Goal: Information Seeking & Learning: Learn about a topic

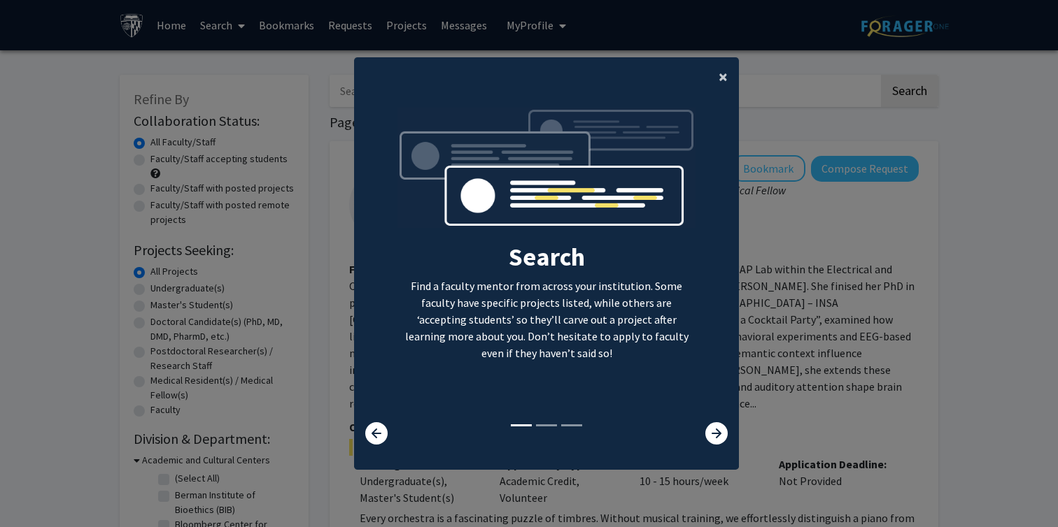
click at [713, 85] on button "×" at bounding box center [722, 76] width 31 height 39
click at [711, 78] on ng-component "× Search Find a faculty mentor from across your institution. Some faculty have …" at bounding box center [546, 256] width 385 height 399
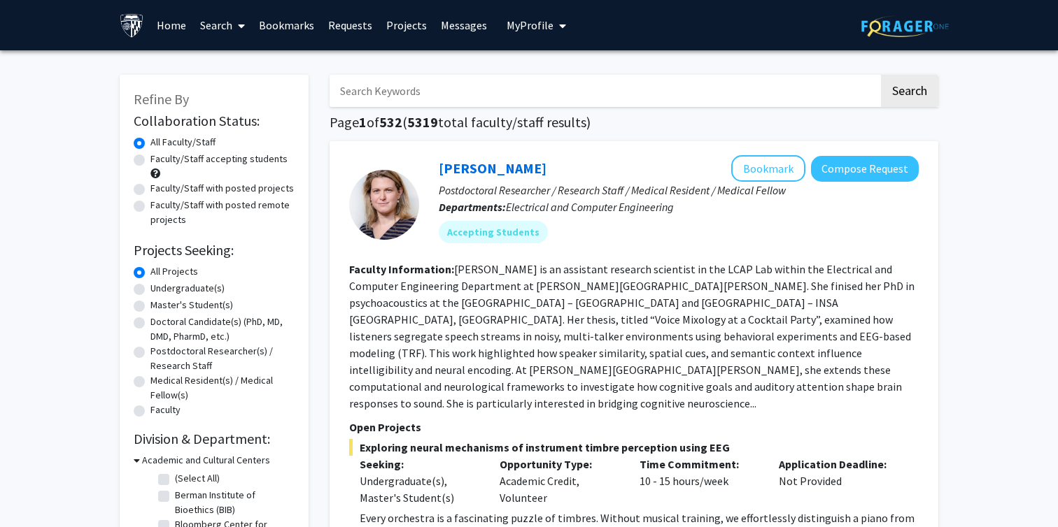
click at [572, 92] on input "Search Keywords" at bounding box center [604, 91] width 549 height 32
click at [881, 75] on button "Search" at bounding box center [909, 91] width 57 height 32
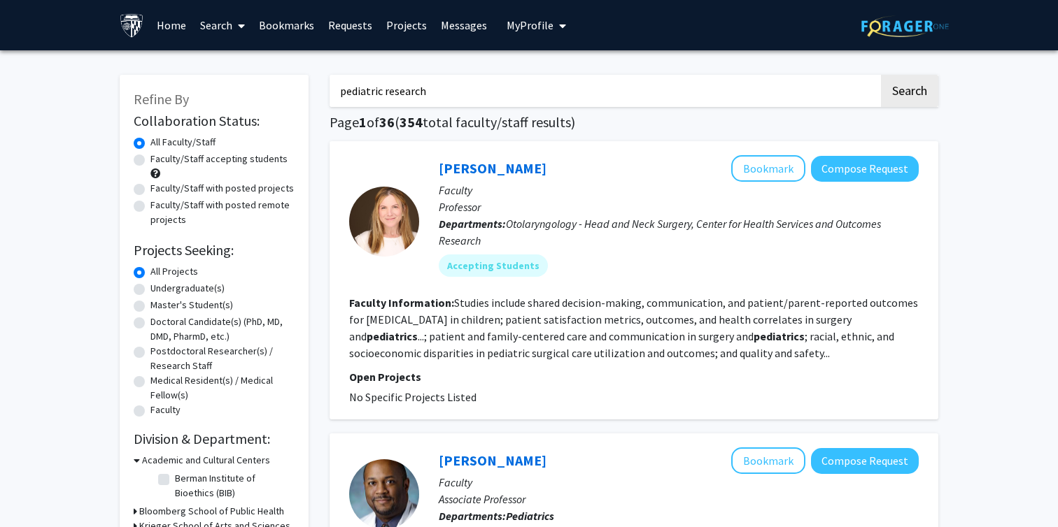
type input "pediatric research"
click at [881, 75] on button "Search" at bounding box center [909, 91] width 57 height 32
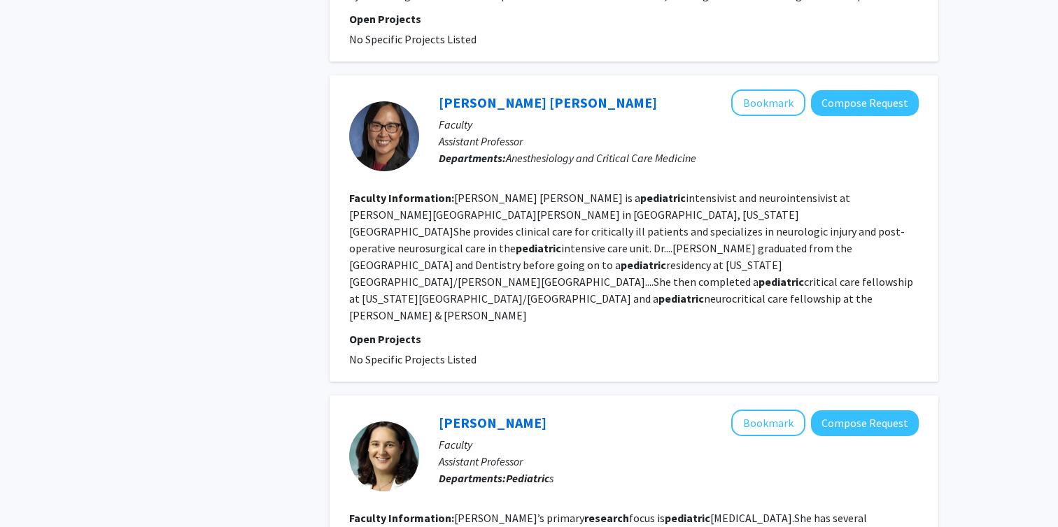
scroll to position [2026, 0]
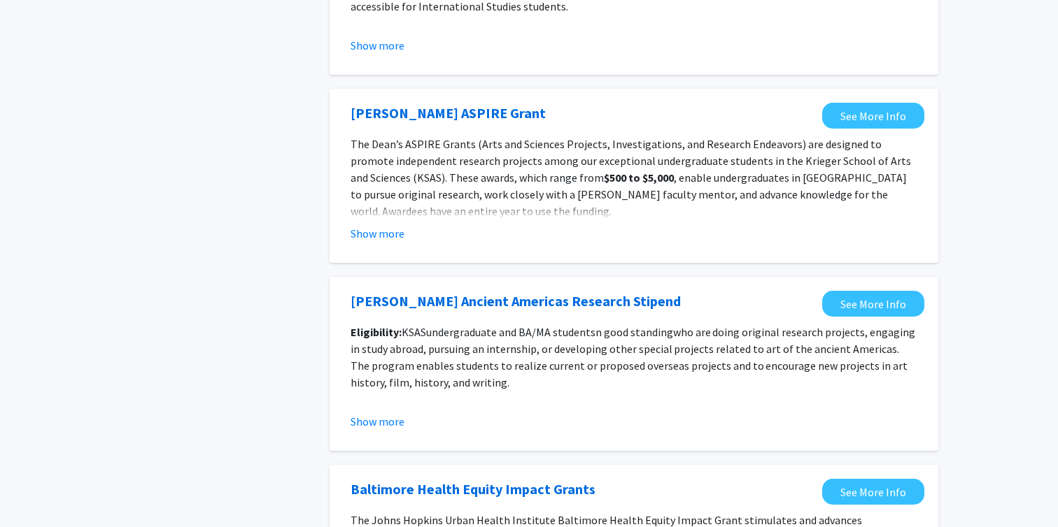
scroll to position [1351, 0]
